Goal: Complete application form

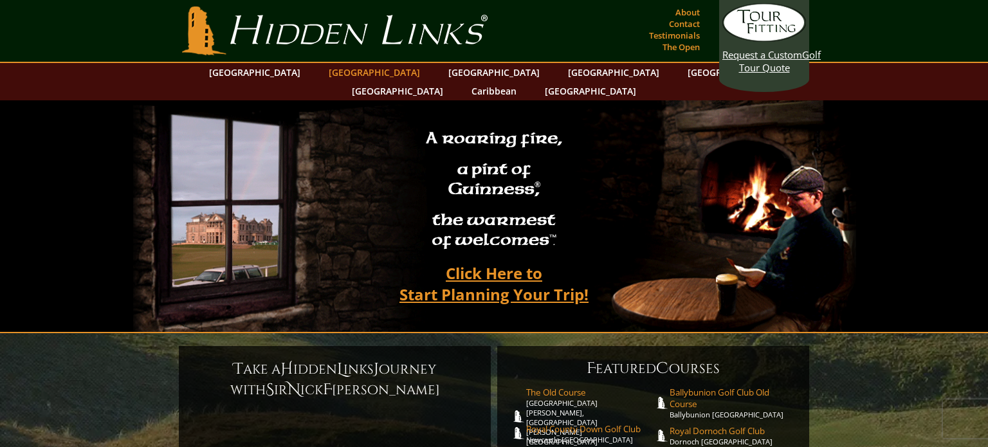
click at [343, 76] on link "[GEOGRAPHIC_DATA]" at bounding box center [374, 72] width 104 height 19
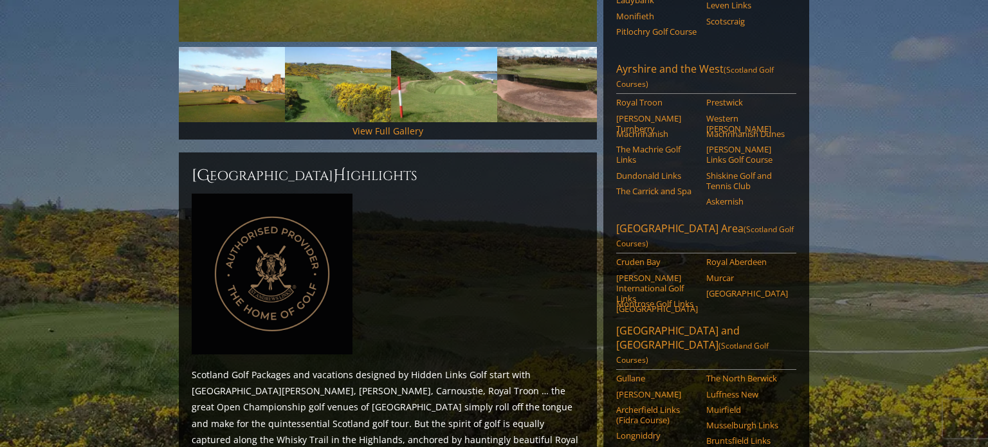
scroll to position [410, 0]
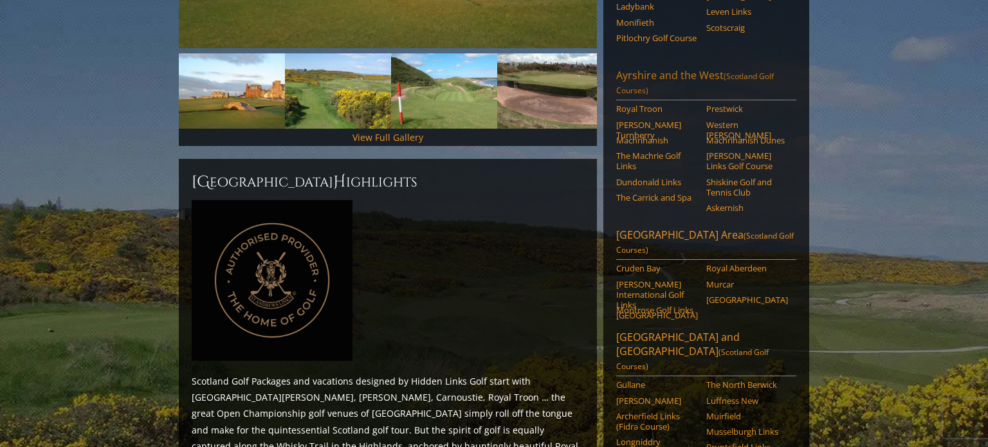
click at [630, 68] on link "Ayrshire and the West (Scotland Golf Courses)" at bounding box center [706, 84] width 180 height 32
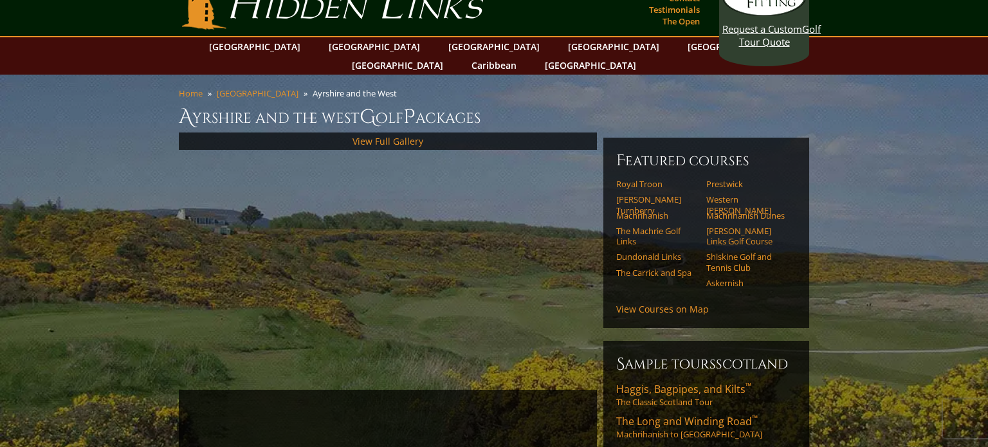
scroll to position [26, 0]
click at [624, 178] on link "Royal Troon" at bounding box center [657, 183] width 82 height 10
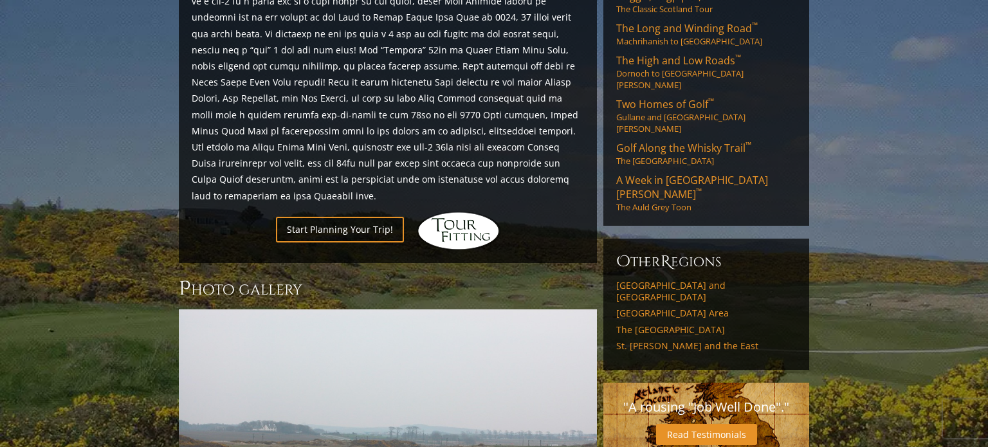
scroll to position [648, 0]
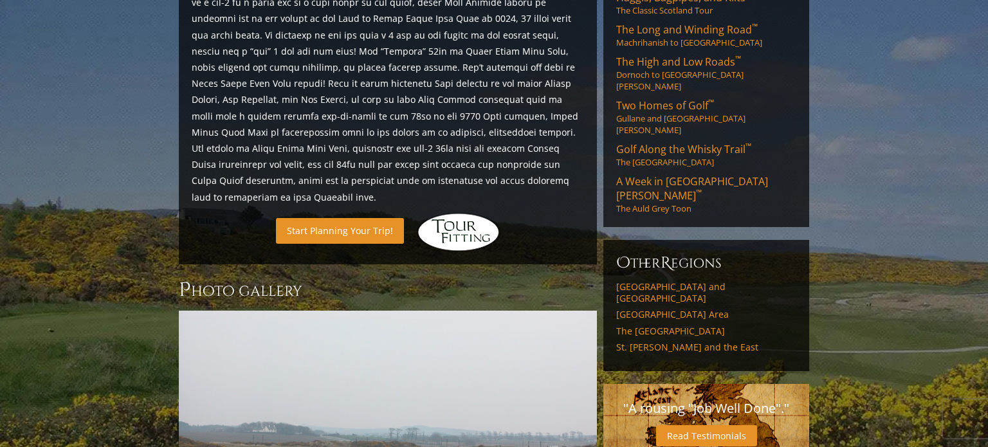
click at [333, 218] on link "Start Planning Your Trip!" at bounding box center [340, 230] width 128 height 25
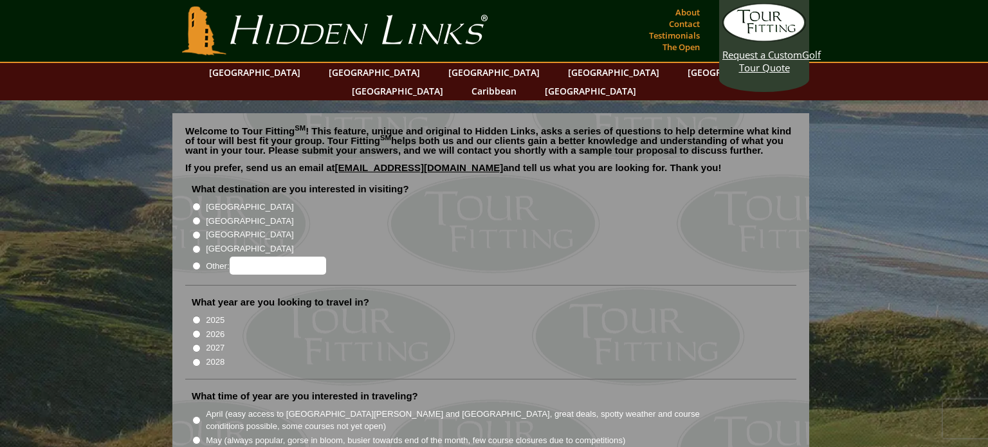
click at [197, 217] on input "[GEOGRAPHIC_DATA]" at bounding box center [196, 221] width 8 height 8
radio input "true"
click at [196, 330] on input "2026" at bounding box center [196, 334] width 8 height 8
radio input "true"
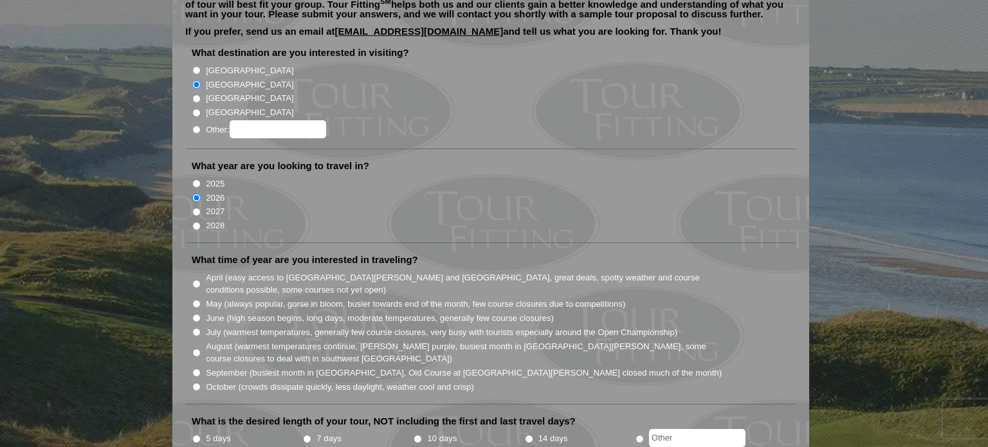
scroll to position [136, 0]
click at [197, 314] on input "June (high season begins, long days, moderate temperatures, generally few cours…" at bounding box center [196, 318] width 8 height 8
radio input "true"
click at [194, 325] on li "July (warmest temperatures, generally few course closures, very busy with touri…" at bounding box center [496, 332] width 608 height 14
click at [195, 328] on input "July (warmest temperatures, generally few course closures, very busy with touri…" at bounding box center [196, 332] width 8 height 8
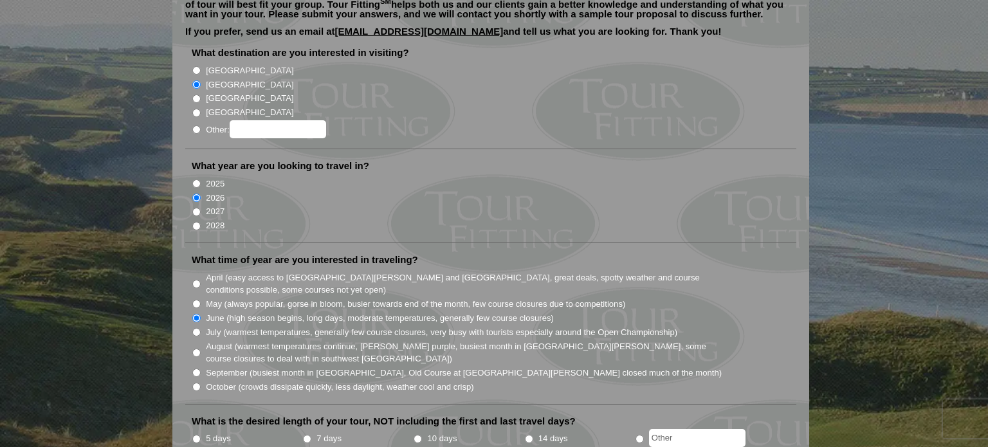
radio input "true"
click at [195, 349] on input "August (warmest temperatures continue, [PERSON_NAME] purple, busiest month in […" at bounding box center [196, 353] width 8 height 8
radio input "true"
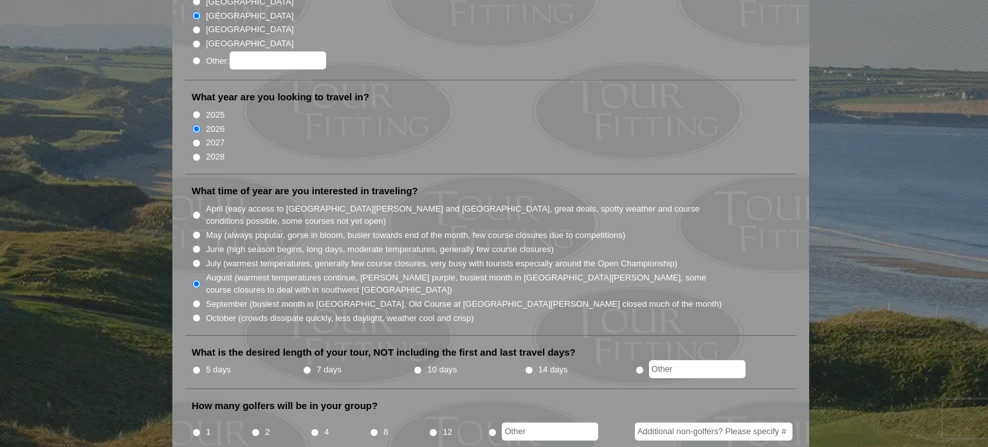
scroll to position [216, 0]
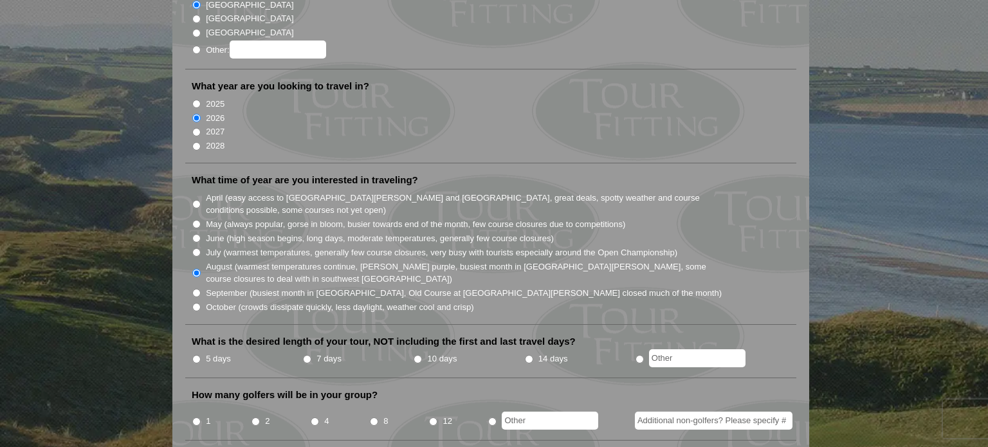
click at [197, 355] on input "5 days" at bounding box center [196, 359] width 8 height 8
radio input "true"
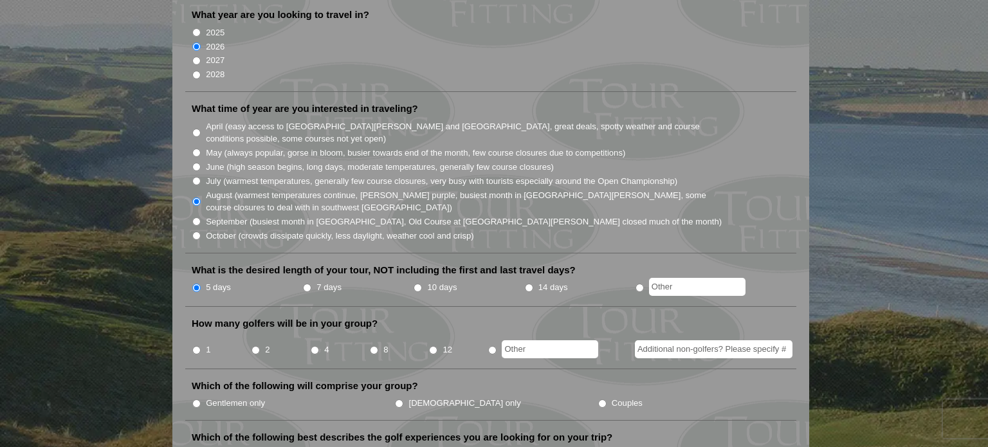
scroll to position [289, 0]
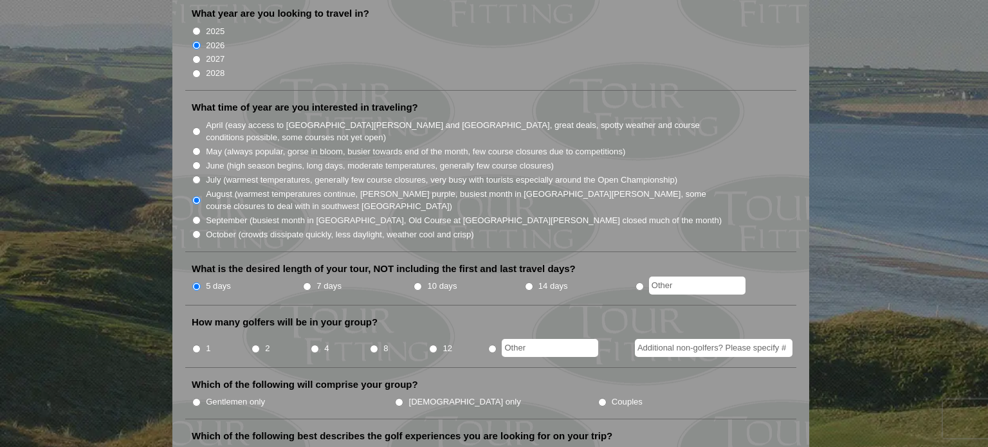
click at [493, 345] on input "radio" at bounding box center [492, 349] width 8 height 8
radio input "true"
click at [522, 339] on input "text" at bounding box center [550, 348] width 96 height 18
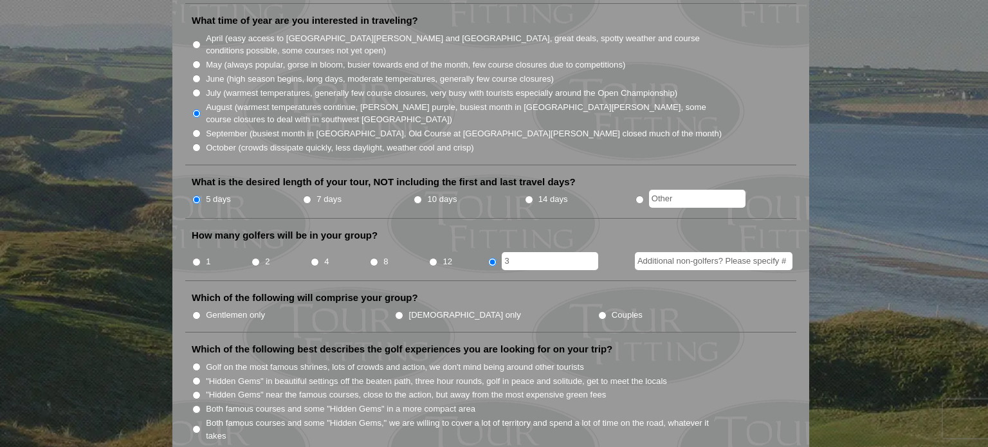
scroll to position [381, 0]
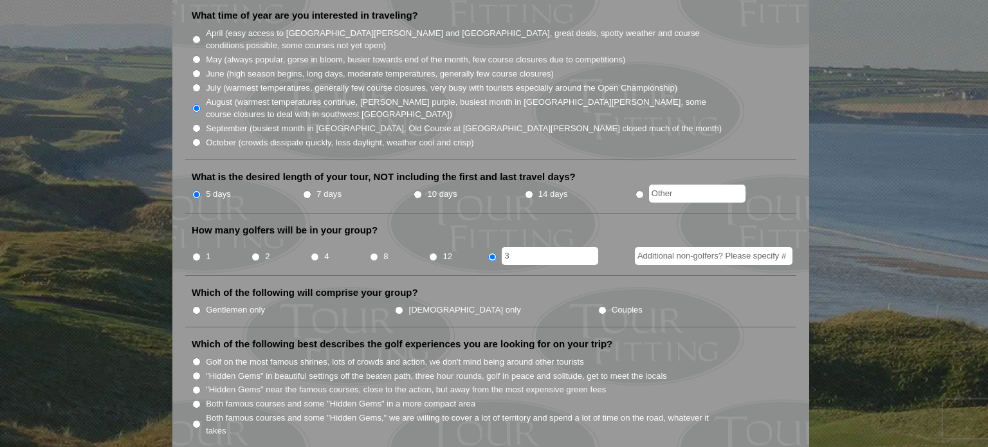
type input "3"
click at [197, 306] on input "Gentlemen only" at bounding box center [196, 310] width 8 height 8
radio input "true"
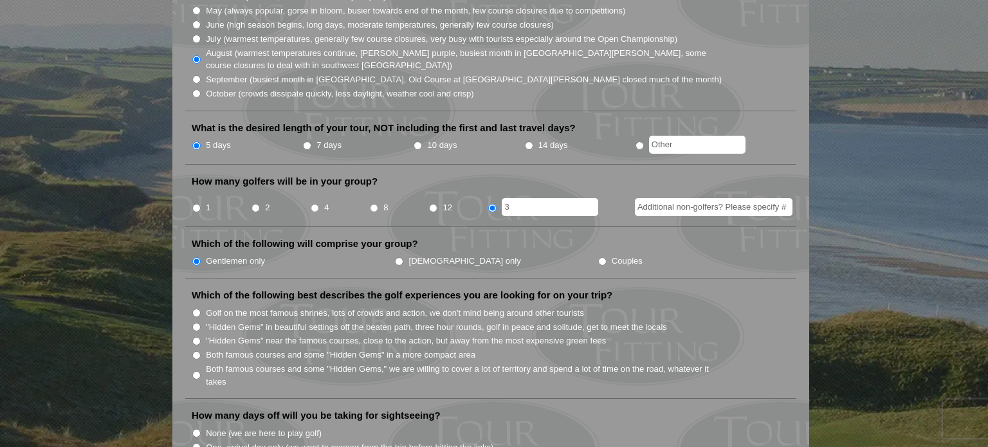
scroll to position [430, 0]
click at [196, 351] on input "Both famous courses and some "Hidden Gems" in a more compact area" at bounding box center [196, 355] width 8 height 8
radio input "true"
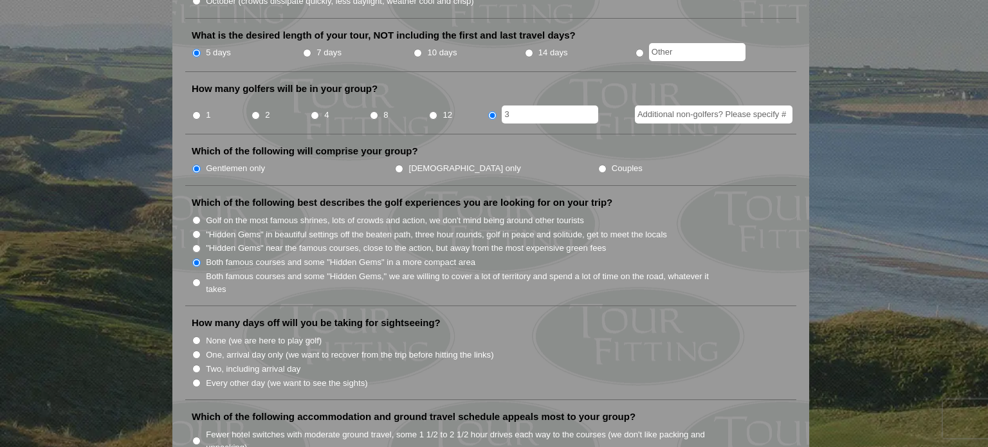
scroll to position [533, 0]
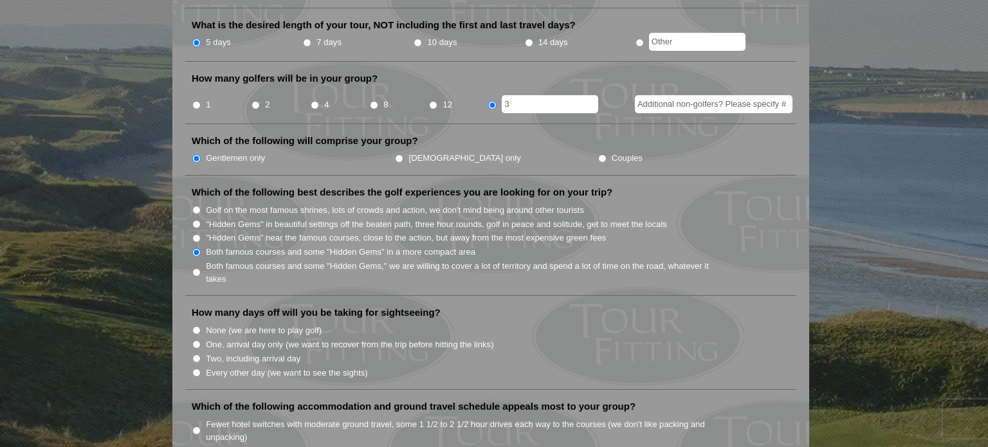
click at [199, 326] on input "None (we are here to play golf)" at bounding box center [196, 330] width 8 height 8
radio input "true"
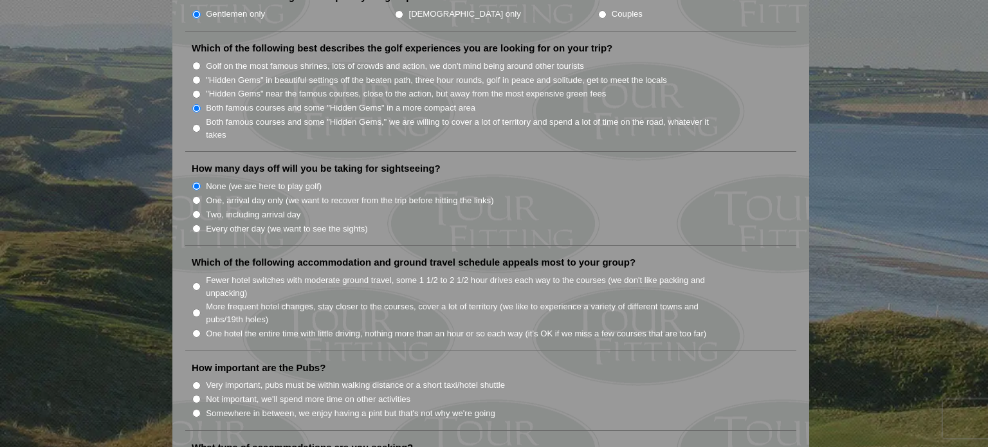
scroll to position [679, 0]
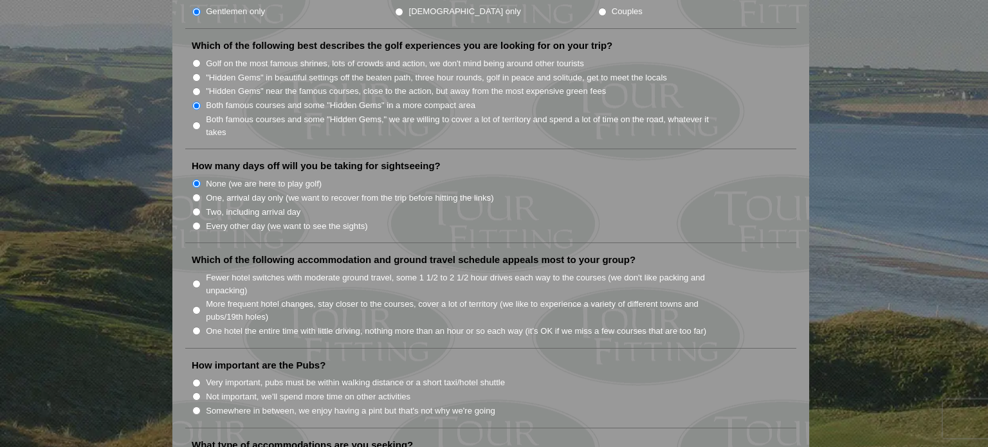
click at [197, 280] on input "Fewer hotel switches with moderate ground travel, some 1 1/2 to 2 1/2 hour driv…" at bounding box center [196, 284] width 8 height 8
radio input "true"
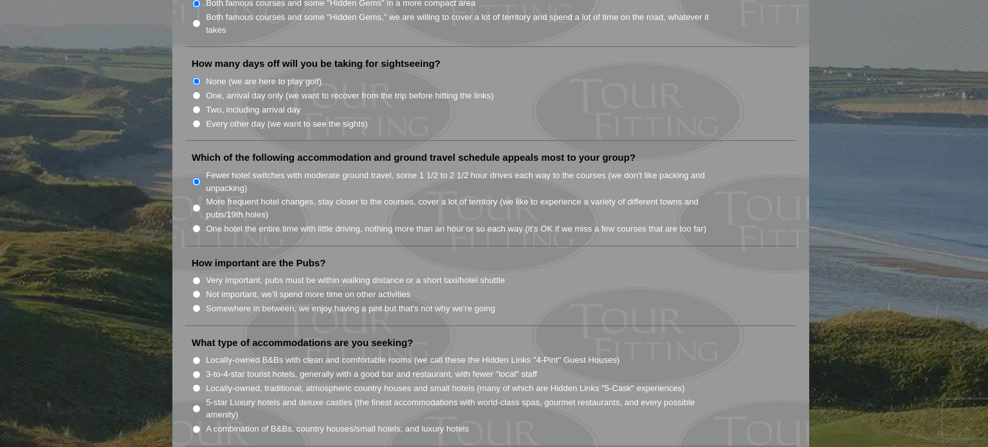
scroll to position [783, 0]
click at [193, 302] on input "Somewhere in between, we enjoy having a pint but that's not why we're going" at bounding box center [196, 306] width 8 height 8
radio input "true"
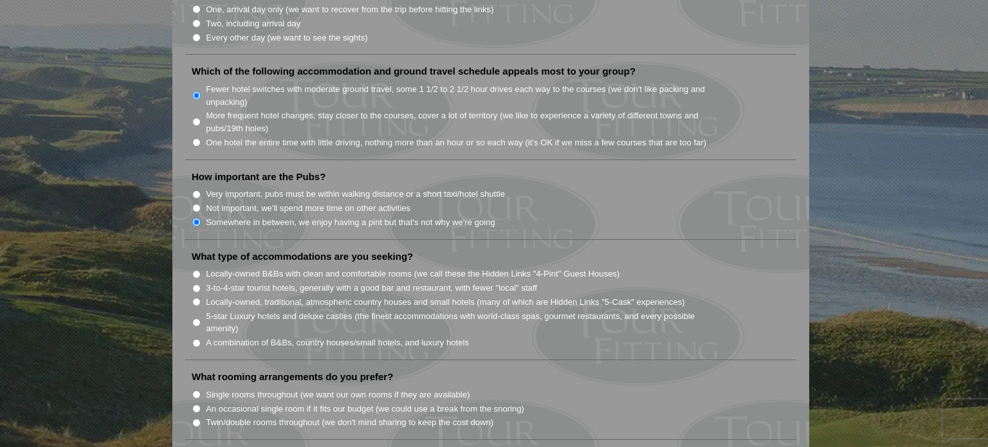
scroll to position [871, 0]
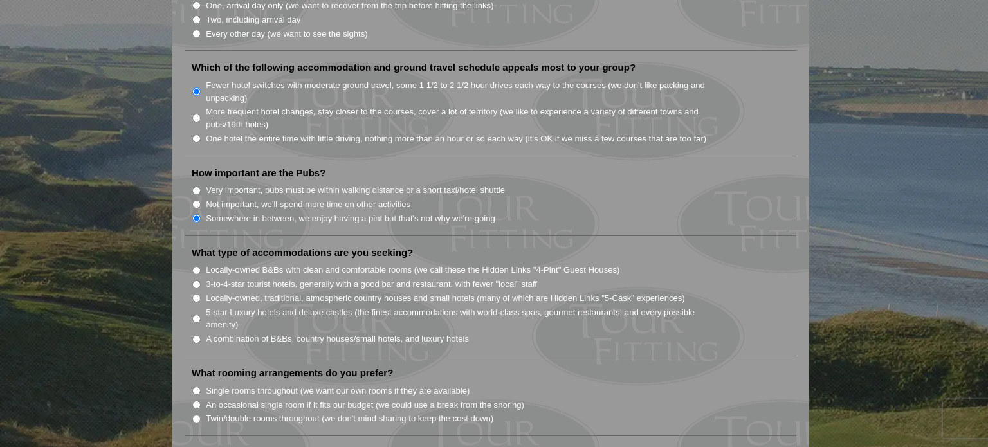
click at [199, 280] on input "3-to-4-star tourist hotels, generally with a good bar and restaurant, with fewe…" at bounding box center [196, 284] width 8 height 8
radio input "true"
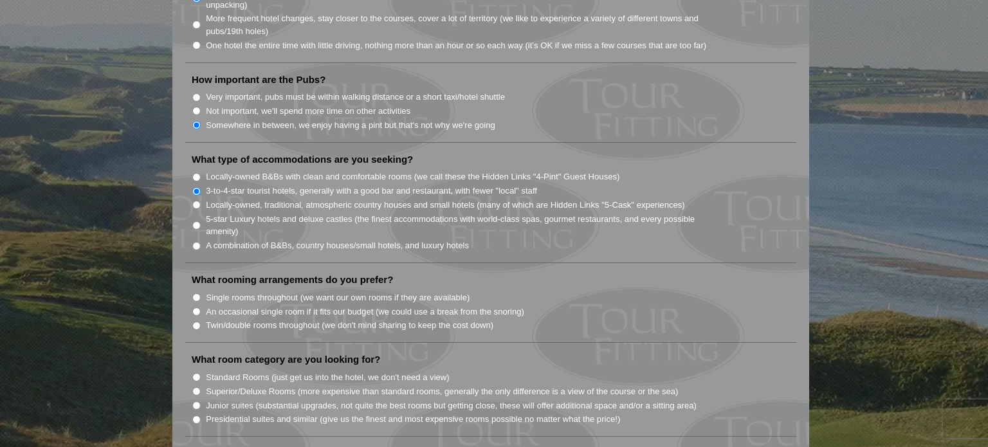
scroll to position [965, 0]
click at [194, 372] on input "Standard Rooms (just get us into the hotel, we don't need a view)" at bounding box center [196, 376] width 8 height 8
radio input "true"
click at [197, 293] on input "Single rooms throughout (we want our own rooms if they are available)" at bounding box center [196, 297] width 8 height 8
radio input "true"
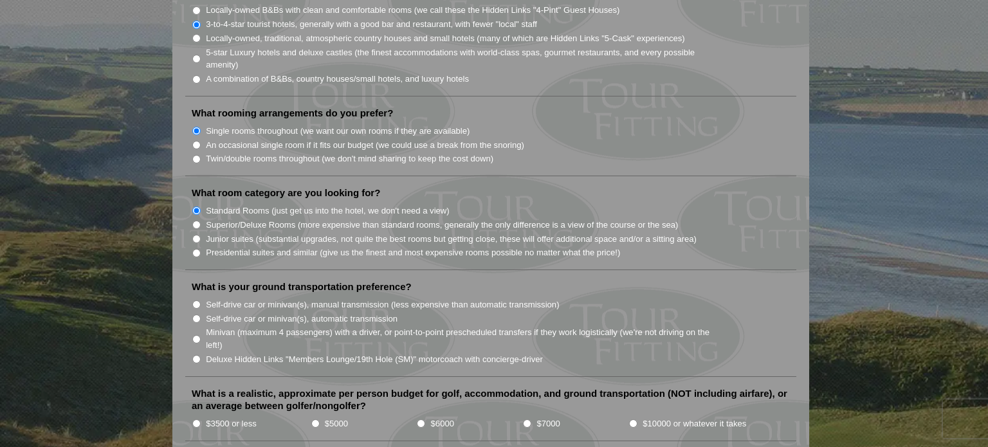
scroll to position [1133, 0]
click at [195, 298] on input "Self-drive car or minivan(s), manual transmission (less expensive than automati…" at bounding box center [196, 302] width 8 height 8
radio input "true"
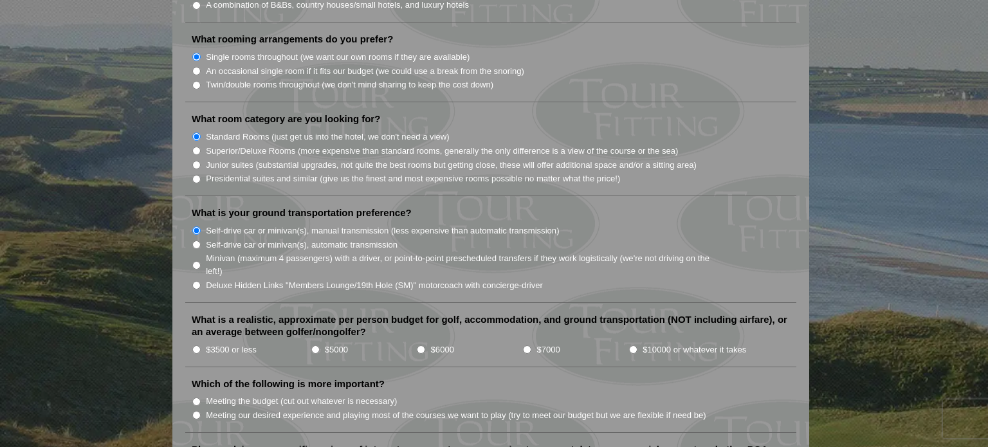
scroll to position [1208, 0]
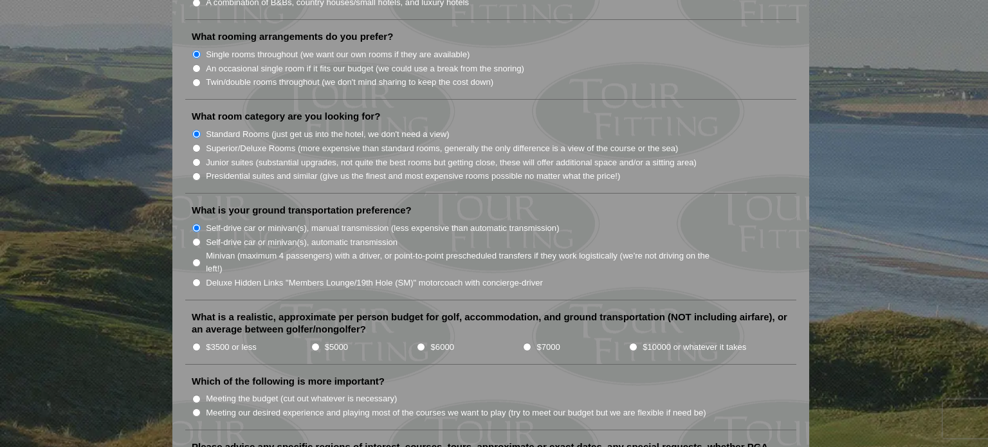
click at [314, 343] on input "$5000" at bounding box center [315, 347] width 8 height 8
radio input "true"
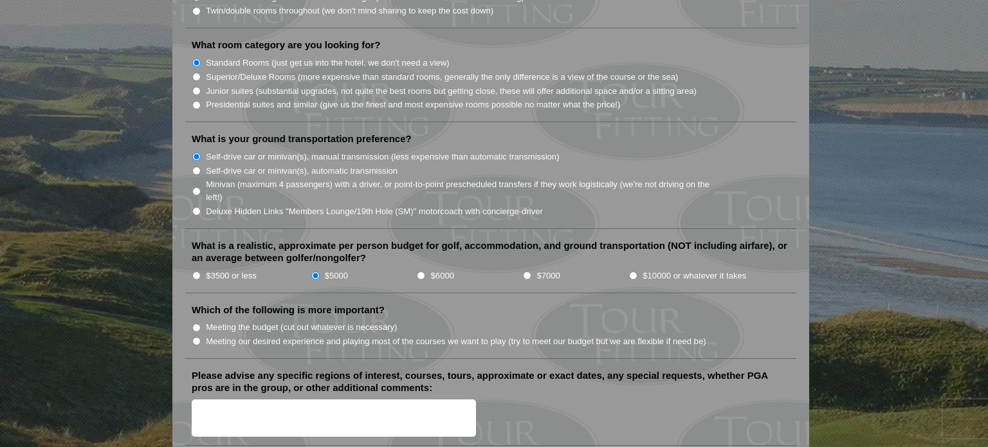
scroll to position [1281, 0]
click at [196, 336] on input "Meeting our desired experience and playing most of the courses we want to play …" at bounding box center [196, 340] width 8 height 8
radio input "true"
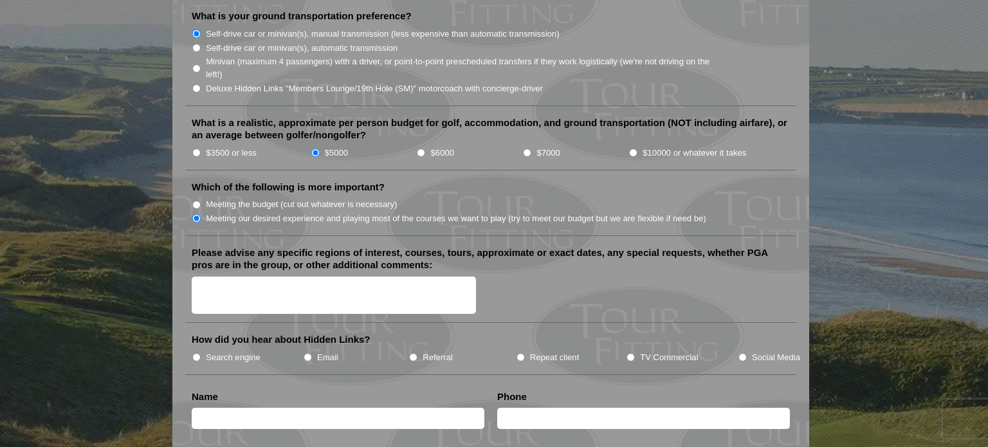
scroll to position [1407, 0]
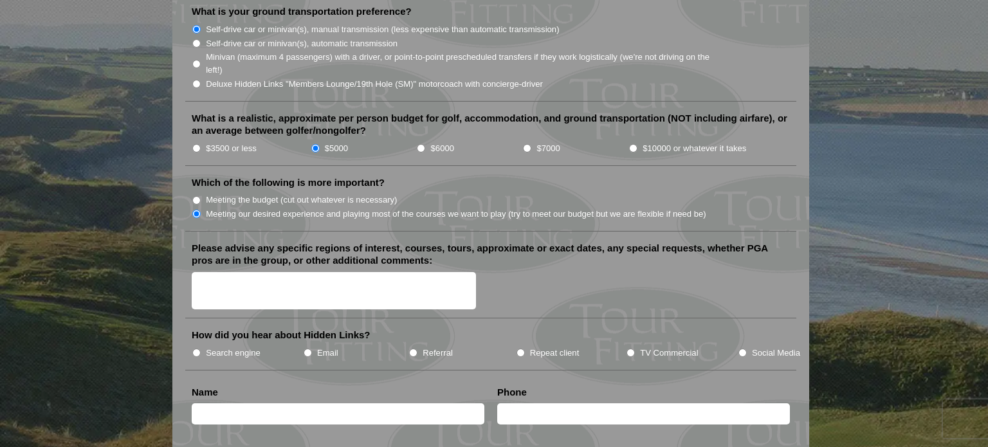
click at [197, 349] on input "Search engine" at bounding box center [196, 353] width 8 height 8
radio input "true"
click at [236, 403] on input "text" at bounding box center [338, 413] width 293 height 21
type input "[PERSON_NAME]"
type input "5042590350"
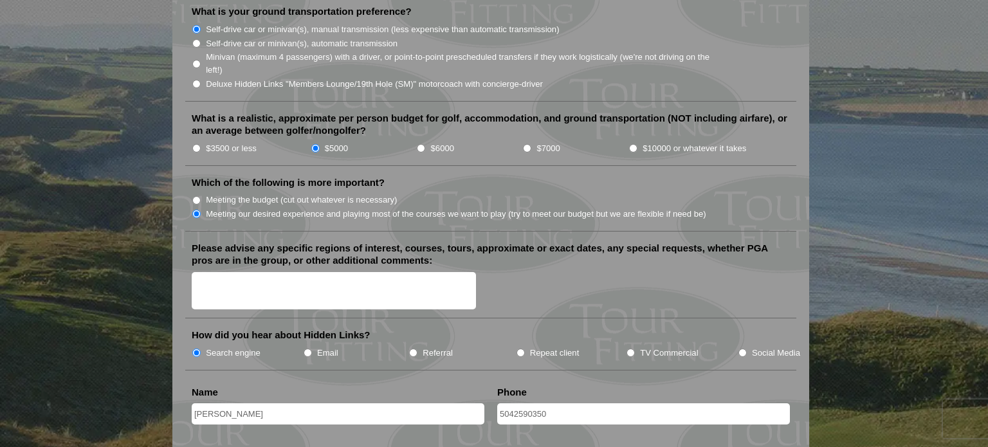
type input "[EMAIL_ADDRESS][DOMAIN_NAME]"
type input "[GEOGRAPHIC_DATA]"
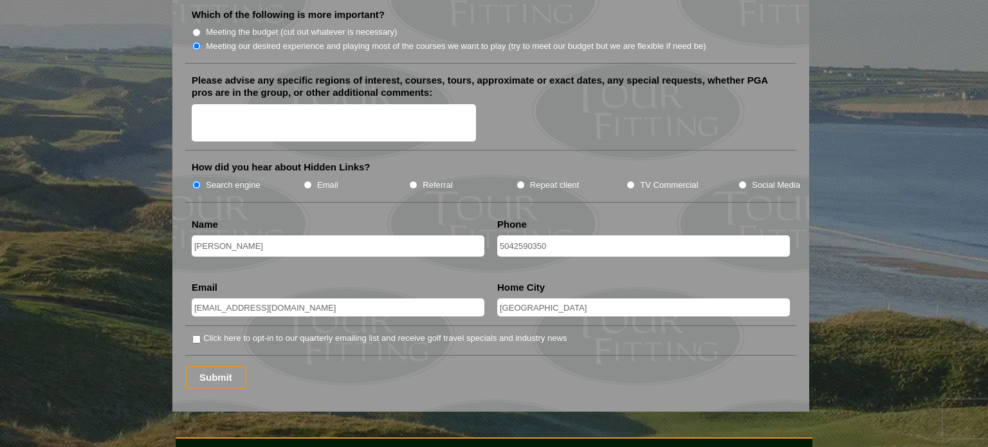
scroll to position [1577, 0]
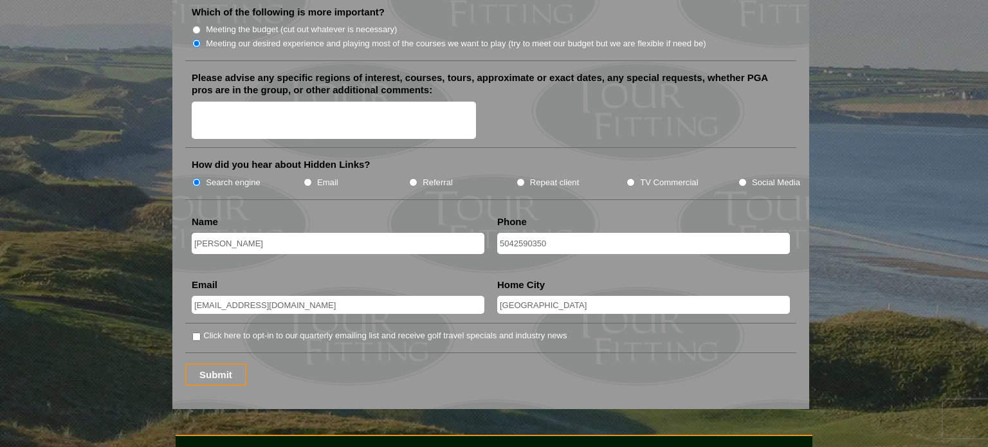
click at [198, 333] on input "Click here to opt-in to our quarterly emailing list and receive golf travel spe…" at bounding box center [196, 337] width 8 height 8
checkbox input "true"
click at [210, 363] on input "Submit" at bounding box center [215, 374] width 61 height 23
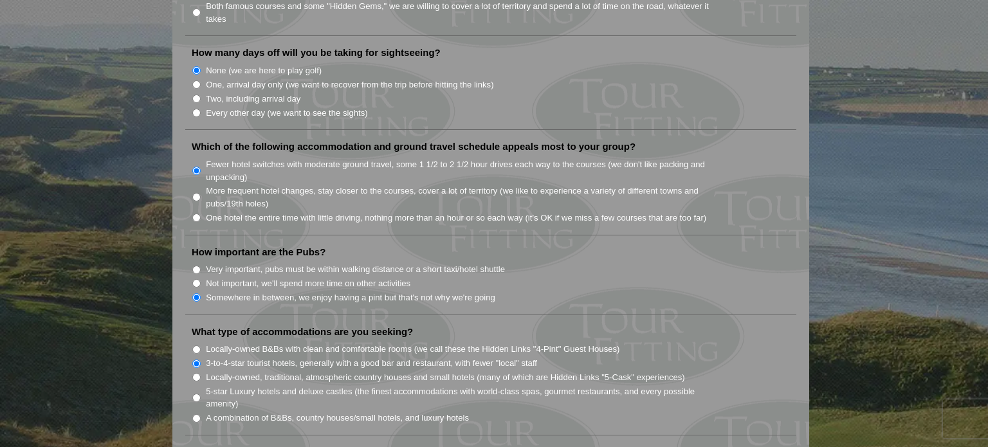
scroll to position [1837, 0]
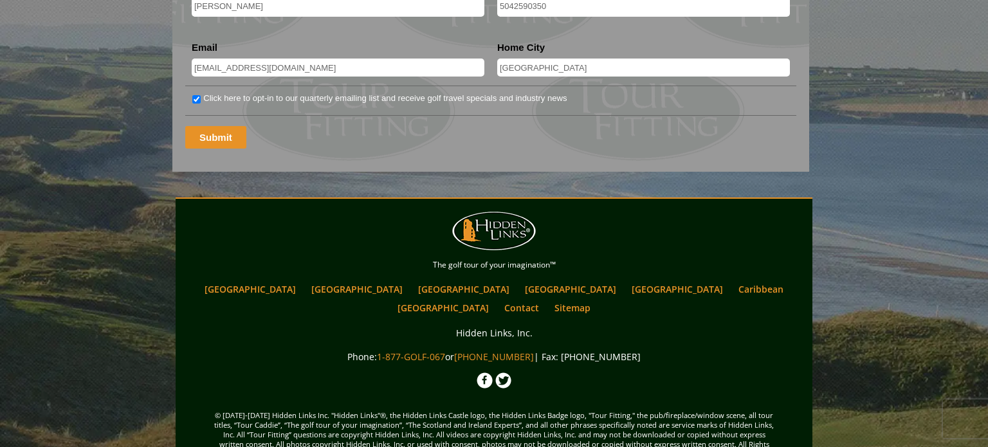
click at [229, 126] on input "Submit" at bounding box center [215, 137] width 61 height 23
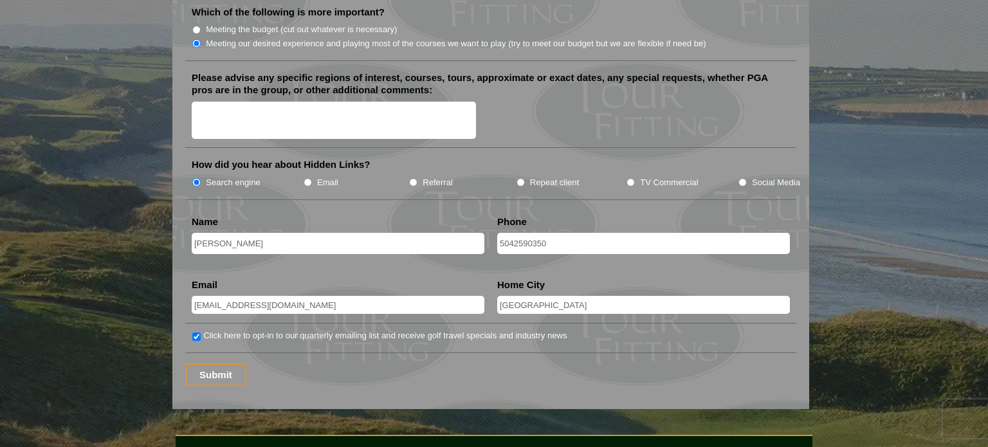
scroll to position [1577, 0]
